Goal: Navigation & Orientation: Find specific page/section

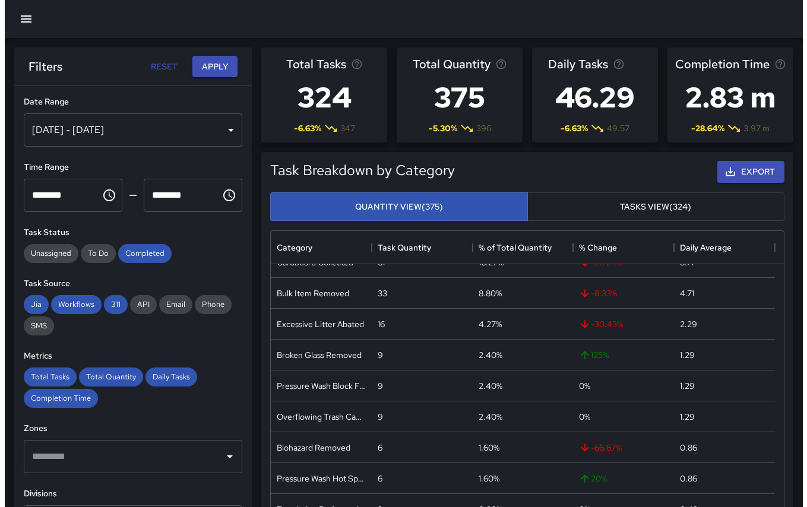
scroll to position [80, 0]
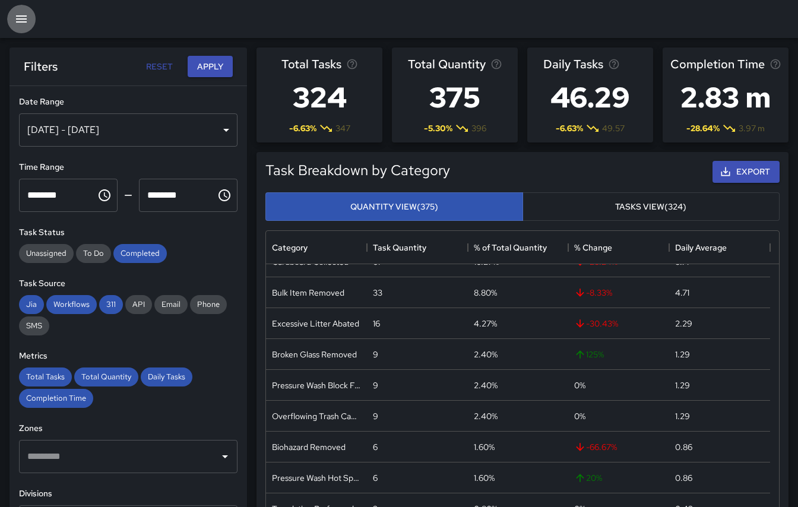
click at [22, 16] on icon "button" at bounding box center [21, 18] width 11 height 7
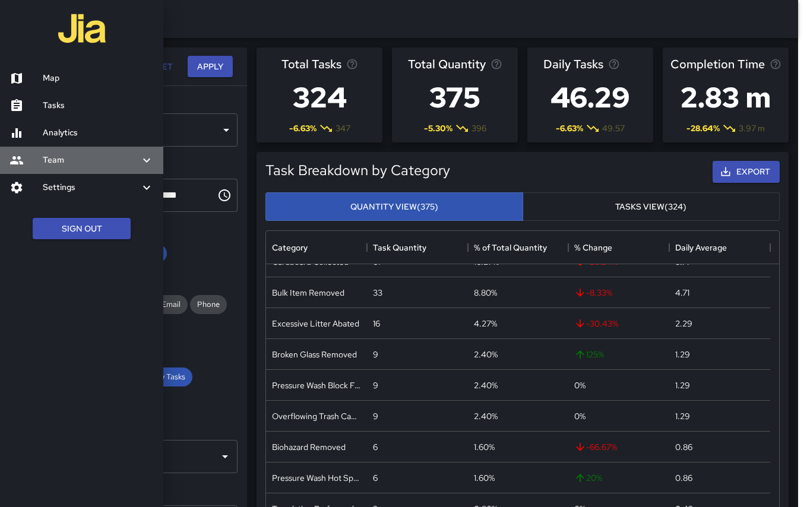
click at [69, 154] on h6 "Team" at bounding box center [91, 160] width 97 height 13
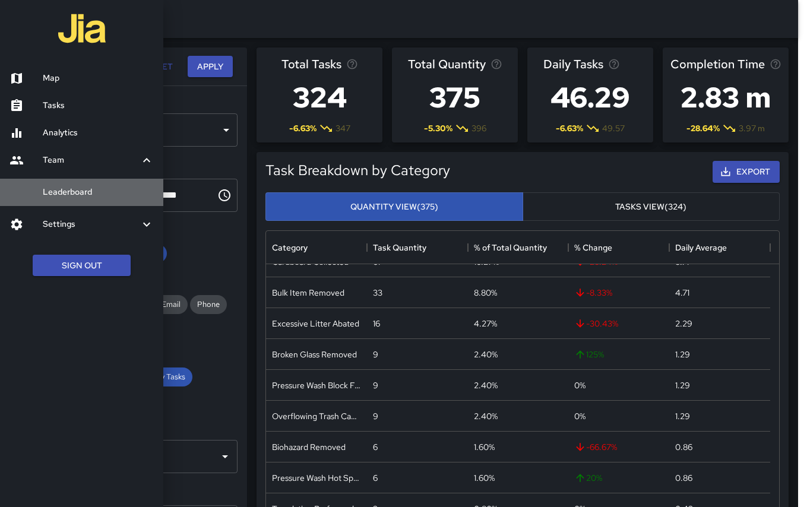
click at [68, 201] on link "Leaderboard" at bounding box center [81, 192] width 163 height 27
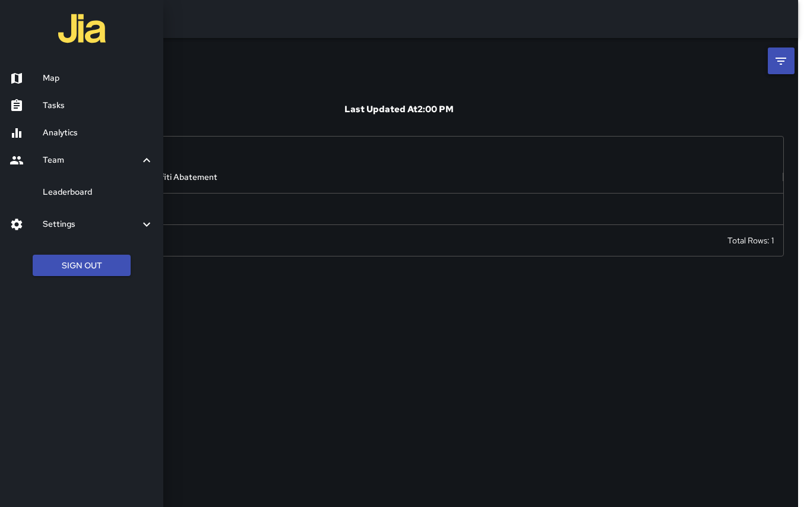
scroll to position [55, 760]
click at [198, 69] on div at bounding box center [403, 253] width 807 height 507
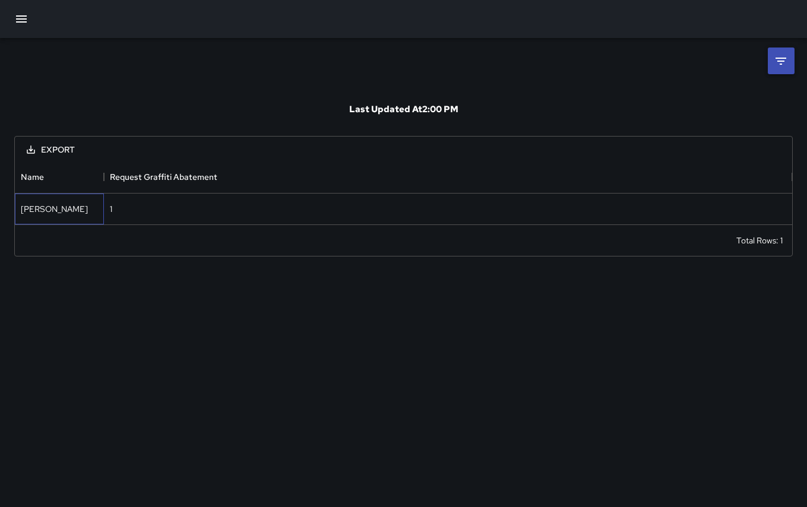
click at [99, 211] on div "[PERSON_NAME]" at bounding box center [59, 209] width 89 height 31
click at [55, 210] on div "[PERSON_NAME]" at bounding box center [54, 209] width 67 height 12
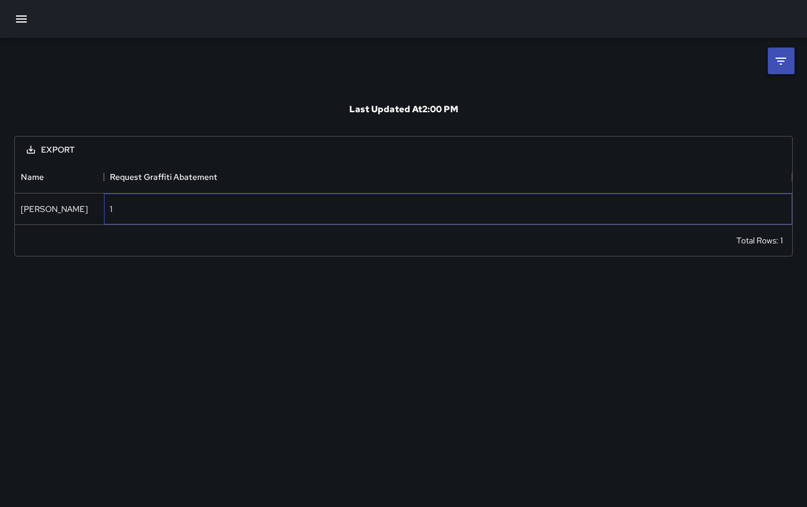
click at [126, 207] on div "1" at bounding box center [448, 209] width 688 height 31
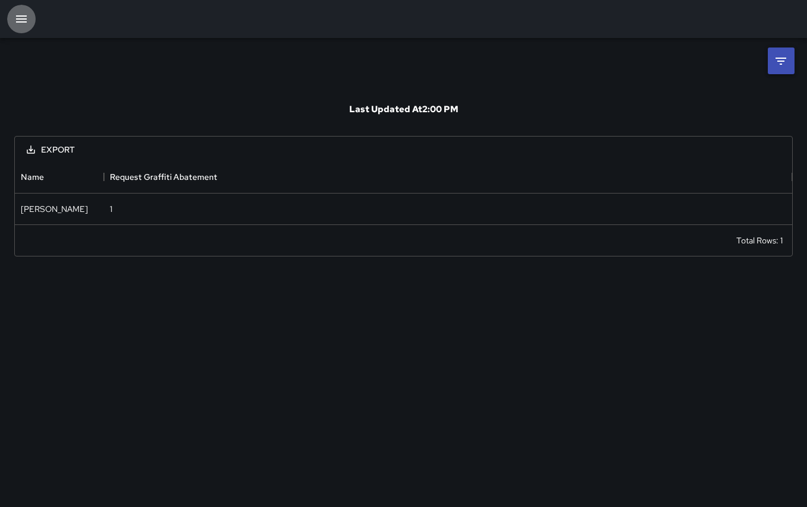
click at [15, 13] on icon "button" at bounding box center [21, 19] width 14 height 14
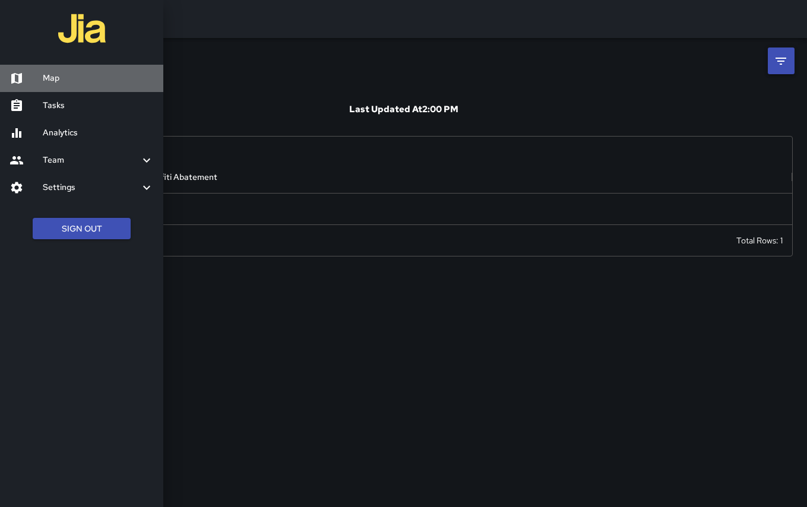
click at [52, 84] on h6 "Map" at bounding box center [98, 78] width 111 height 13
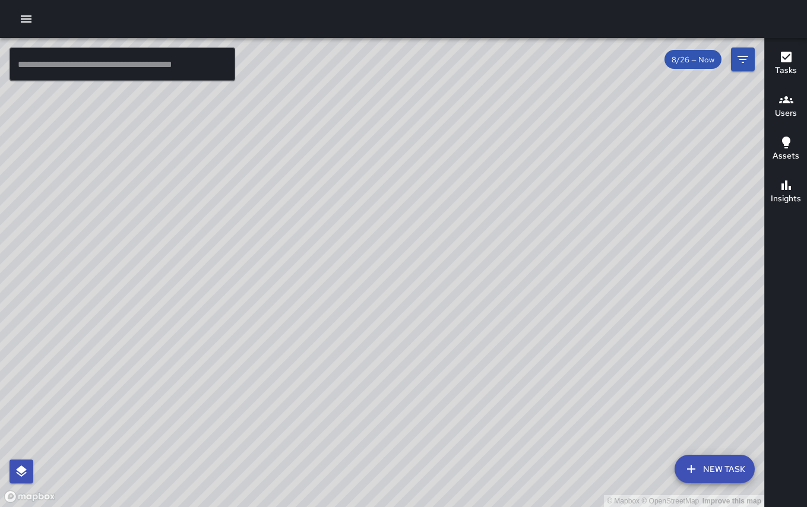
click at [789, 97] on icon "button" at bounding box center [786, 100] width 14 height 14
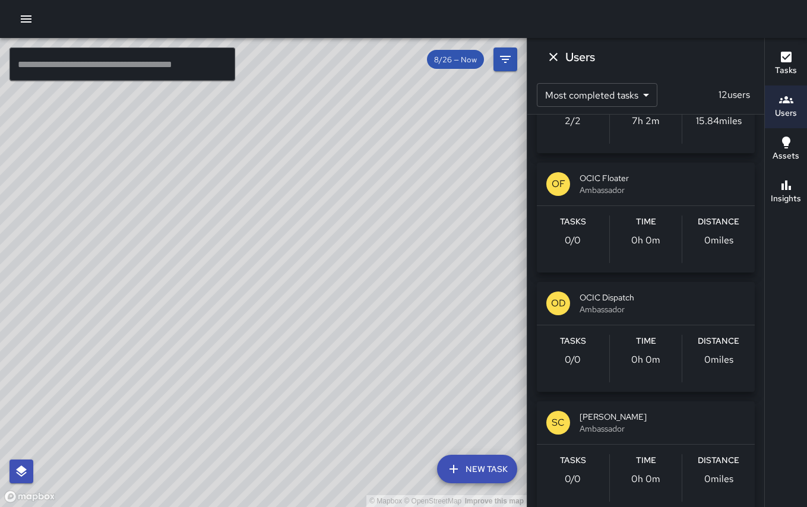
scroll to position [297, 0]
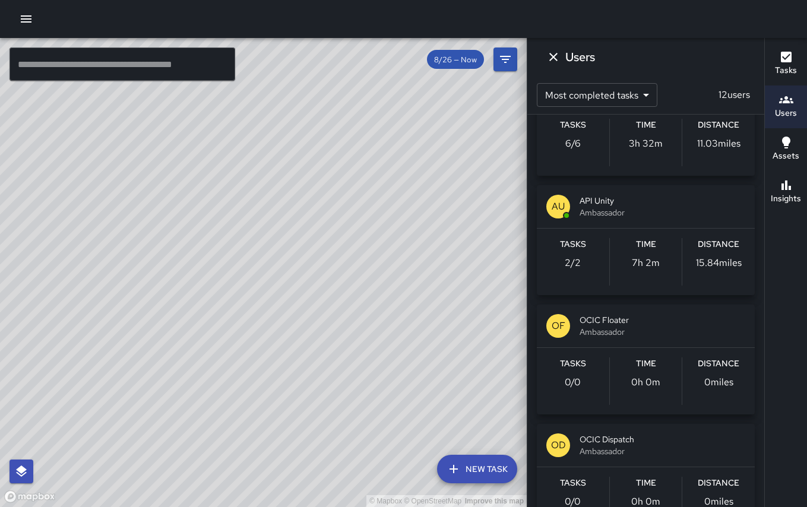
click at [599, 230] on div "Tasks 2 / 2 Time 7h 2m Distance 15.84 miles" at bounding box center [646, 262] width 218 height 67
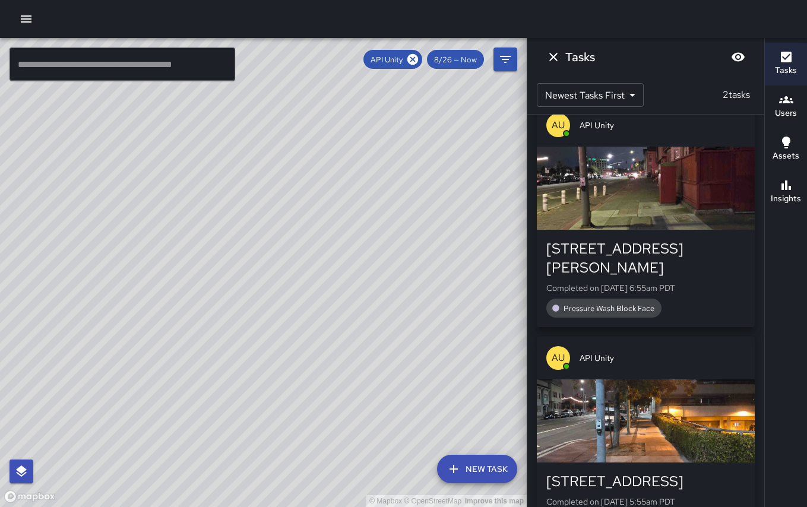
scroll to position [0, 0]
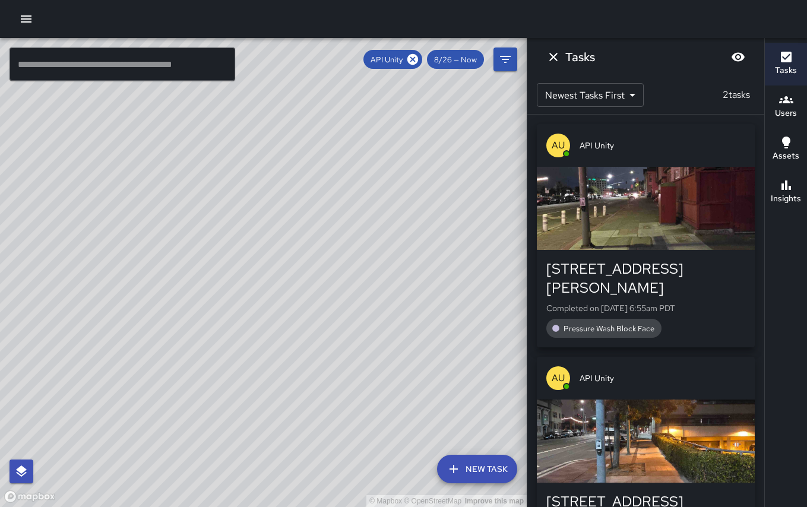
click at [603, 88] on body "© Mapbox © OpenStreetMap Improve this map ​ New Task API Unity 8/26 — Now Map L…" at bounding box center [403, 253] width 807 height 507
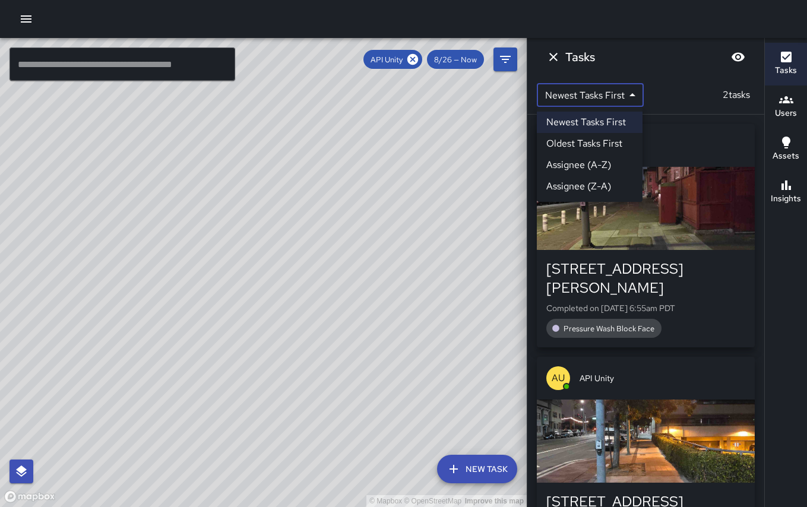
click at [601, 163] on li "Assignee (A-Z)" at bounding box center [590, 164] width 106 height 21
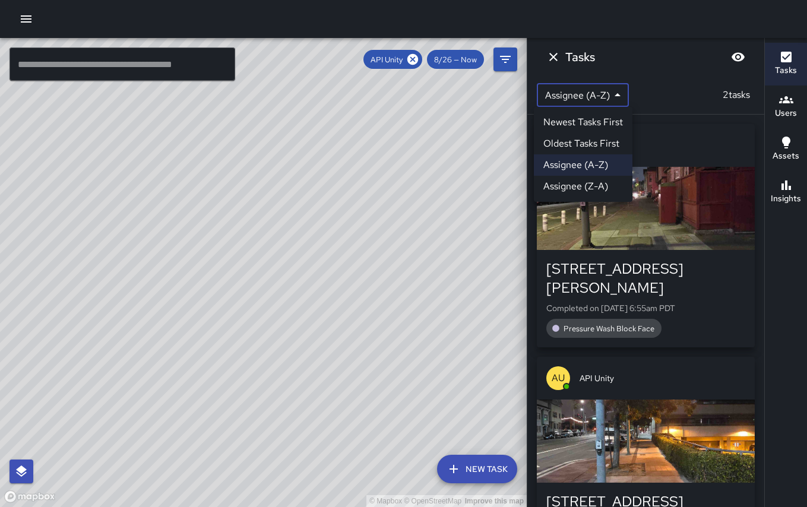
click at [602, 86] on body "© Mapbox © OpenStreetMap Improve this map ​ New Task API Unity 8/26 — Now Map L…" at bounding box center [403, 253] width 807 height 507
click at [593, 116] on li "Newest Tasks First" at bounding box center [583, 122] width 99 height 21
type input "*"
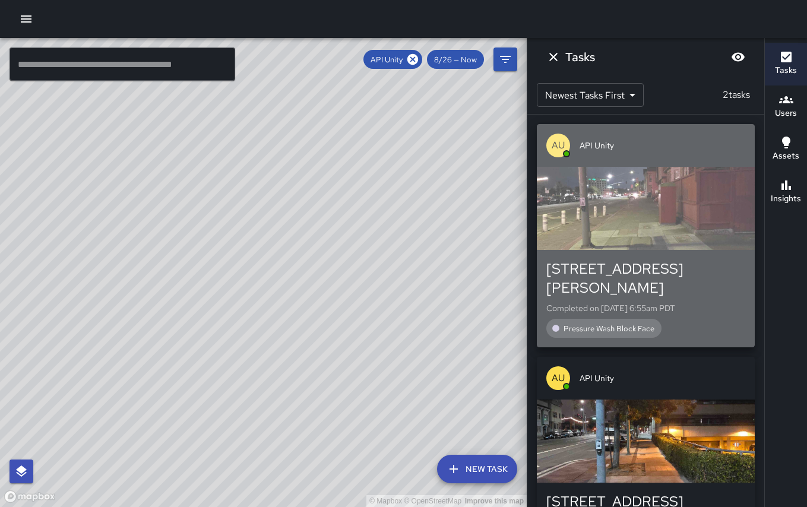
click at [652, 260] on div "[STREET_ADDRESS][PERSON_NAME]" at bounding box center [645, 279] width 199 height 38
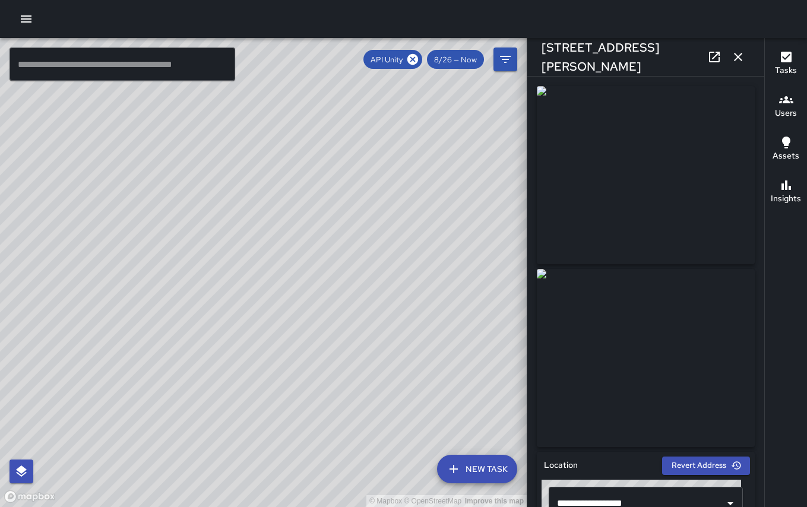
click at [743, 58] on icon "button" at bounding box center [738, 57] width 14 height 14
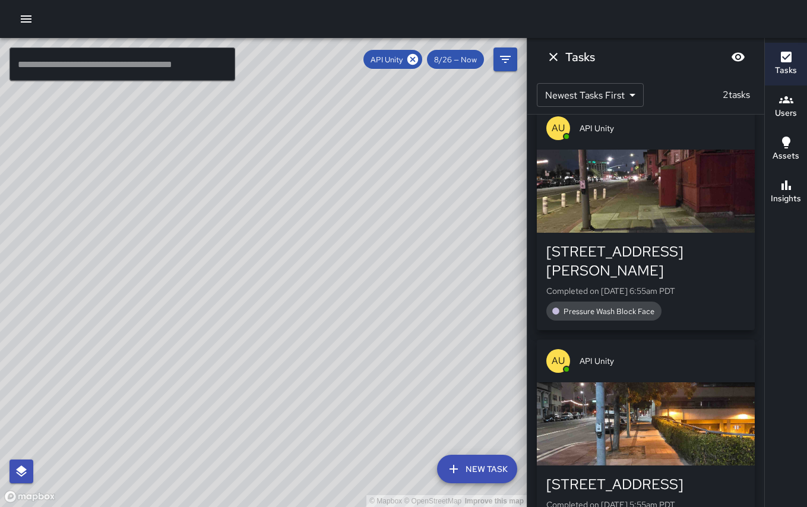
scroll to position [45, 0]
